Goal: Information Seeking & Learning: Check status

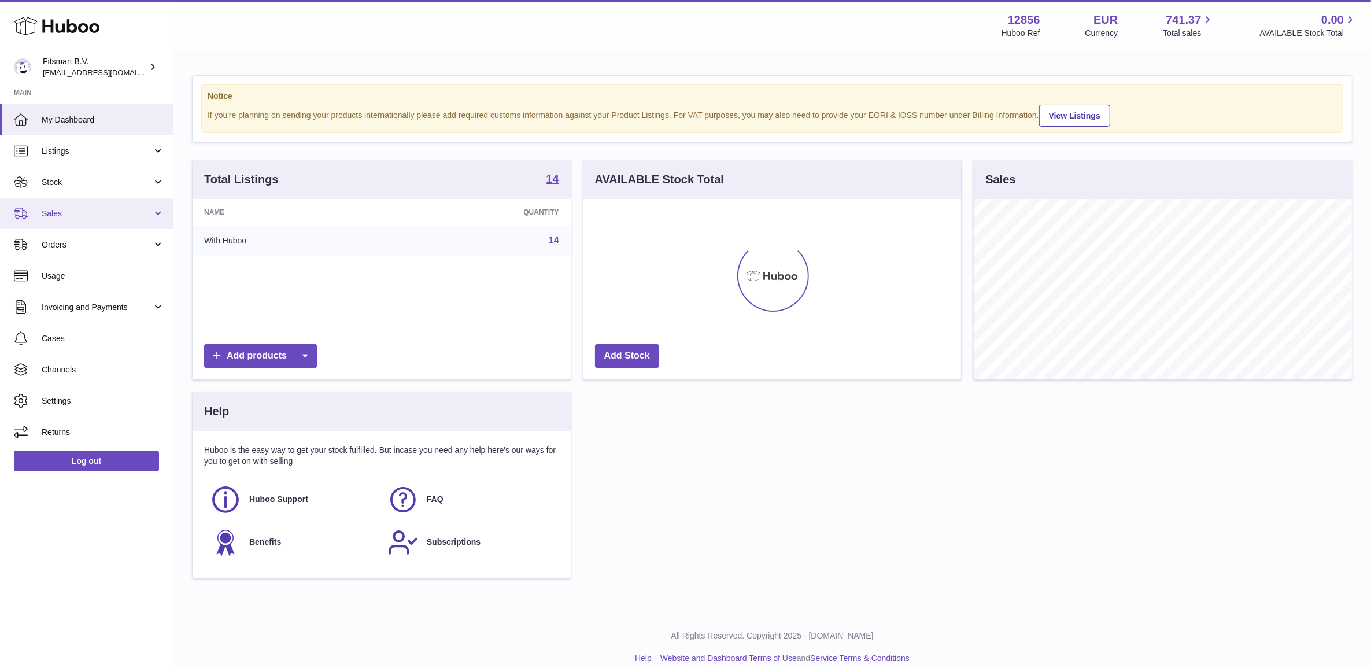
scroll to position [180, 377]
click at [75, 214] on span "Sales" at bounding box center [97, 213] width 110 height 11
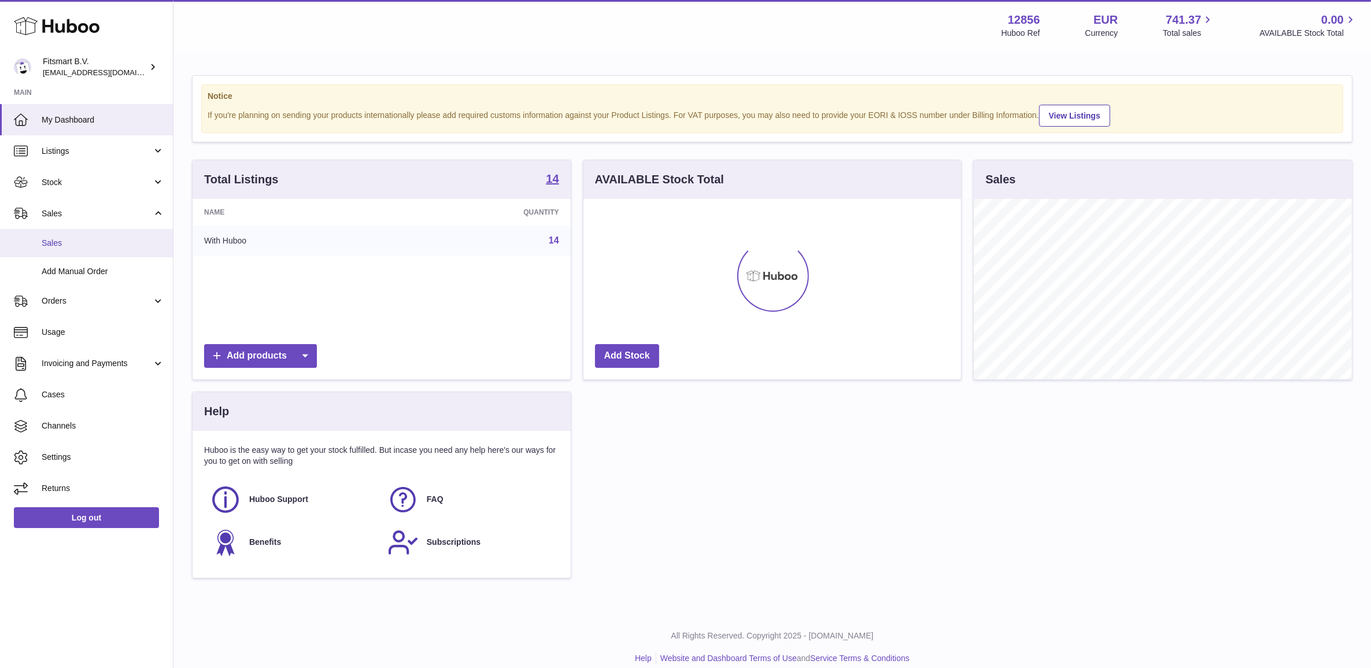
click at [76, 253] on link "Sales" at bounding box center [86, 243] width 173 height 28
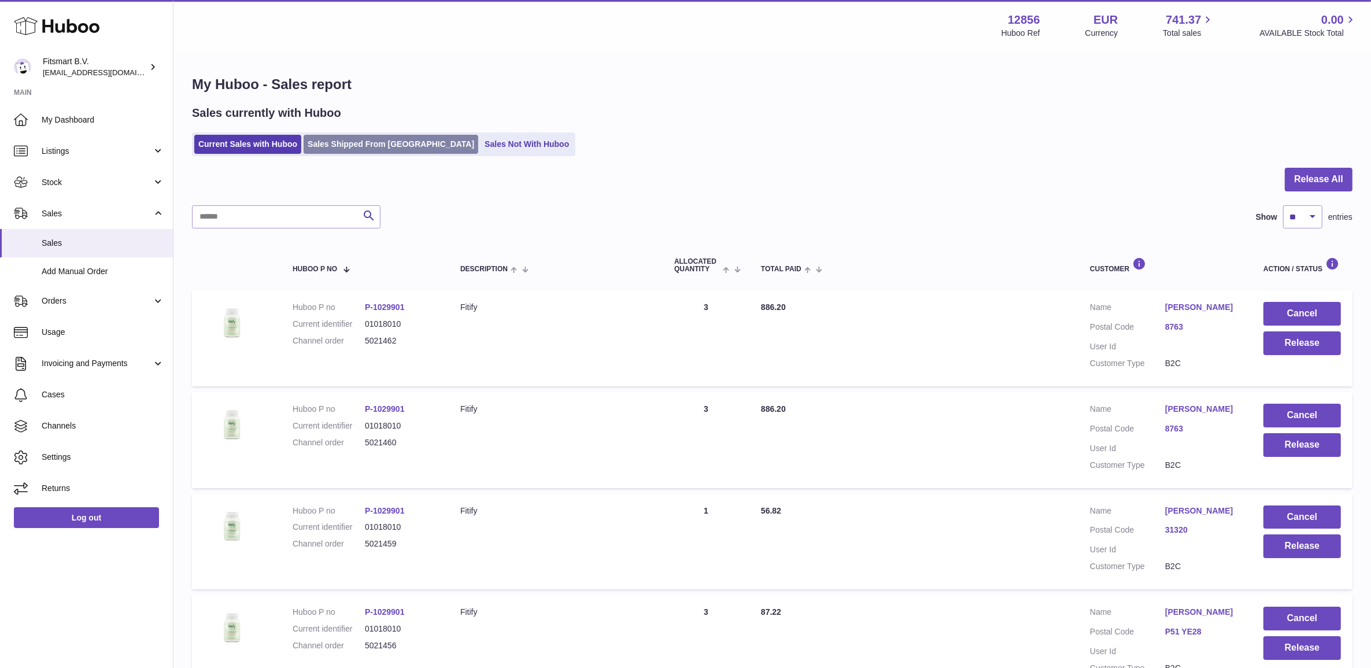
click at [342, 139] on link "Sales Shipped From [GEOGRAPHIC_DATA]" at bounding box center [391, 144] width 175 height 19
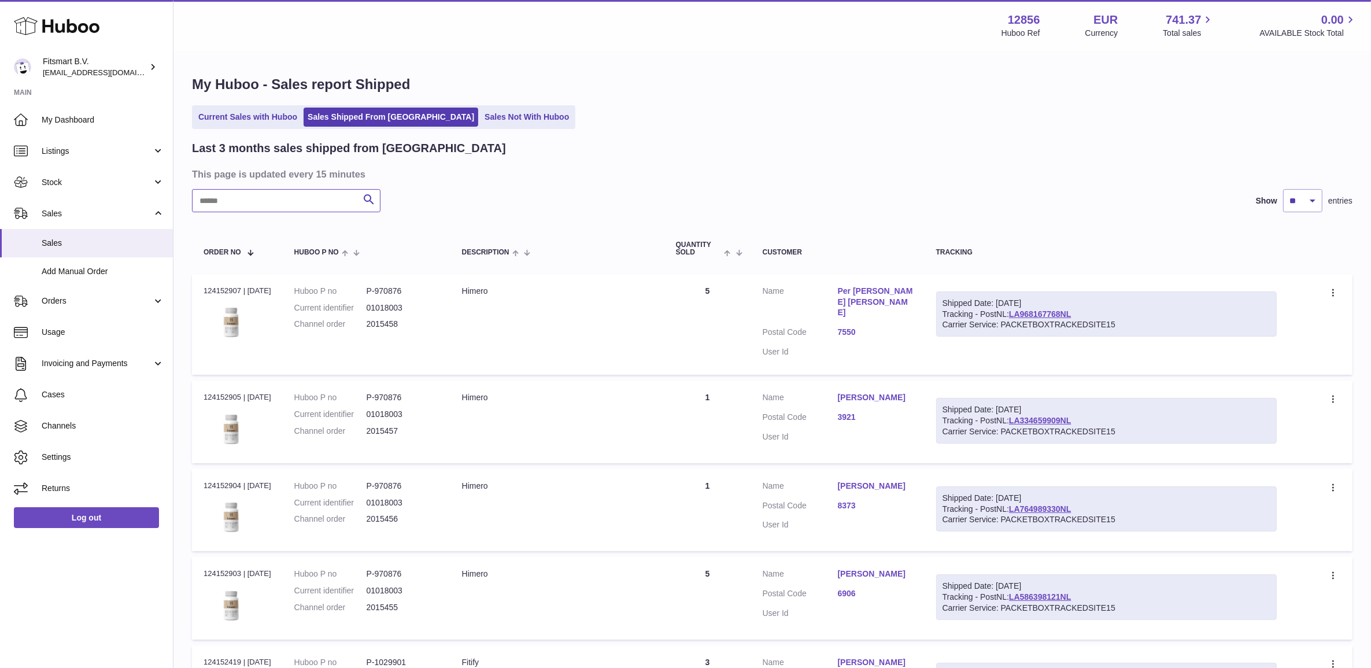
click at [309, 205] on input "text" at bounding box center [286, 200] width 189 height 23
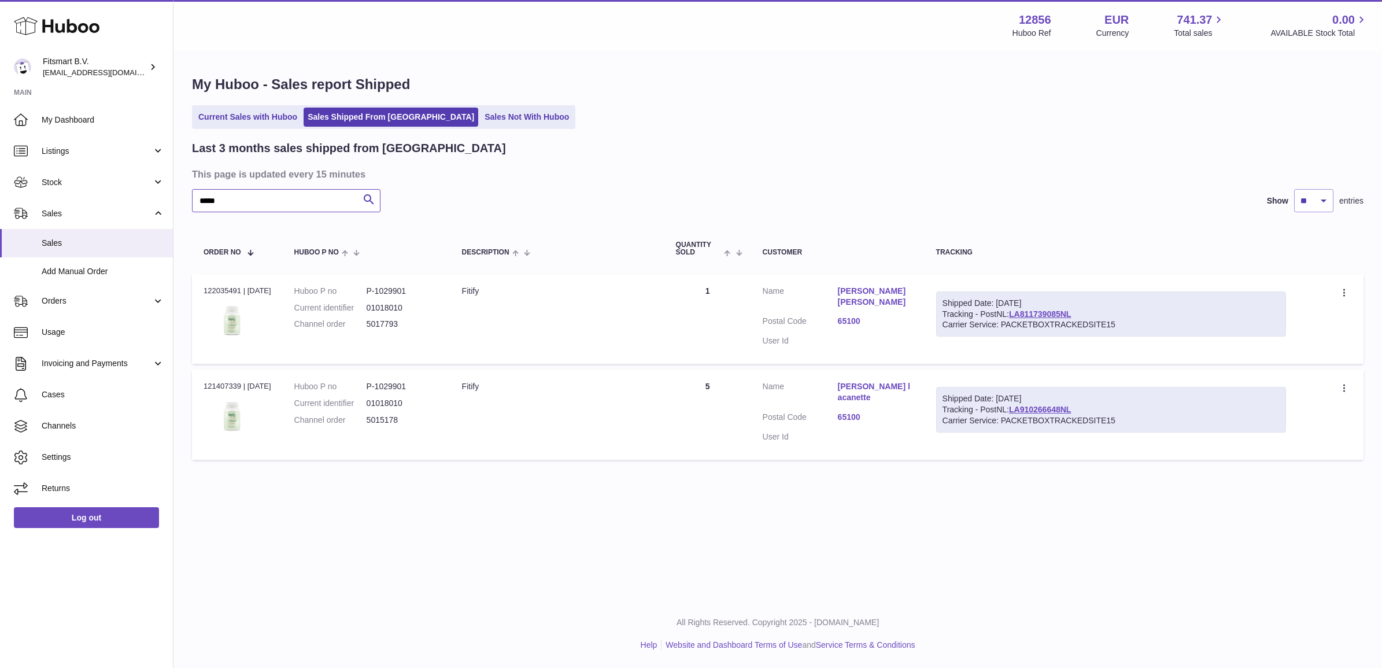
type input "*****"
click at [385, 417] on dd "5015178" at bounding box center [403, 420] width 72 height 11
copy dd "5015178"
click at [207, 386] on div "Order no 121407339 | [DATE]" at bounding box center [238, 386] width 68 height 10
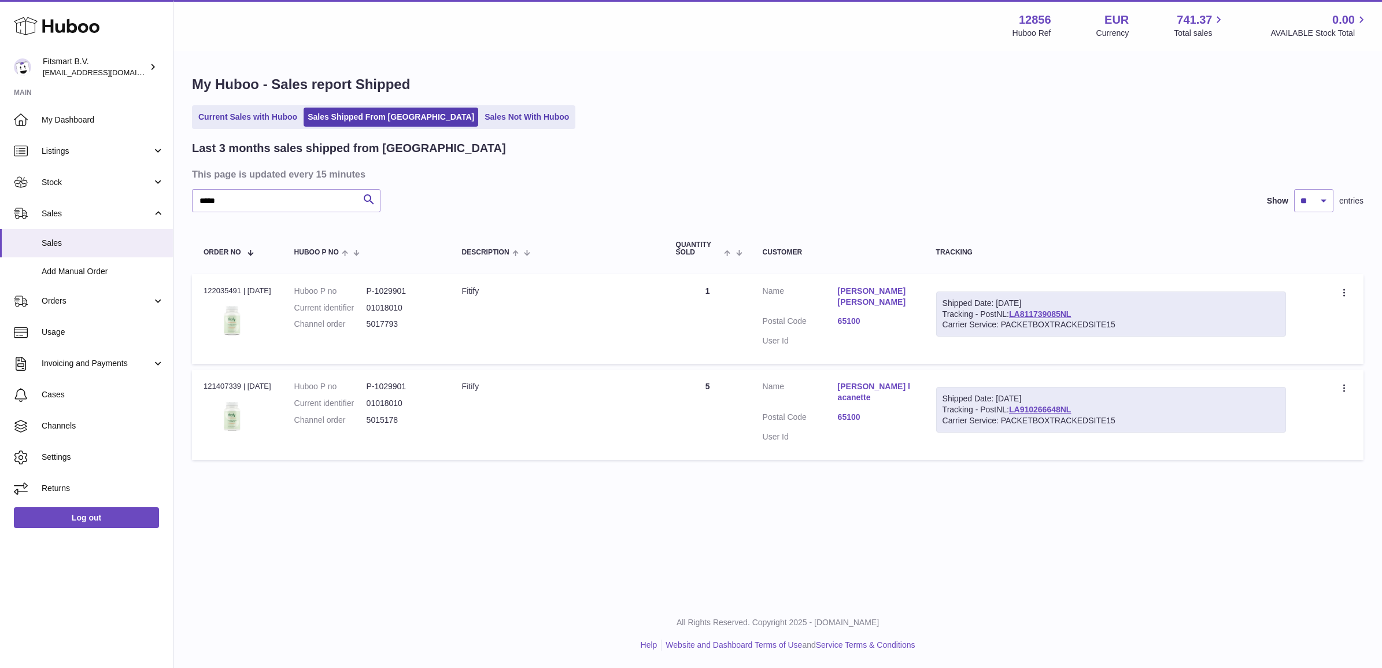
click at [207, 386] on div "Order no 121407339 | [DATE]" at bounding box center [238, 386] width 68 height 10
copy div "121407339"
